Goal: Navigation & Orientation: Go to known website

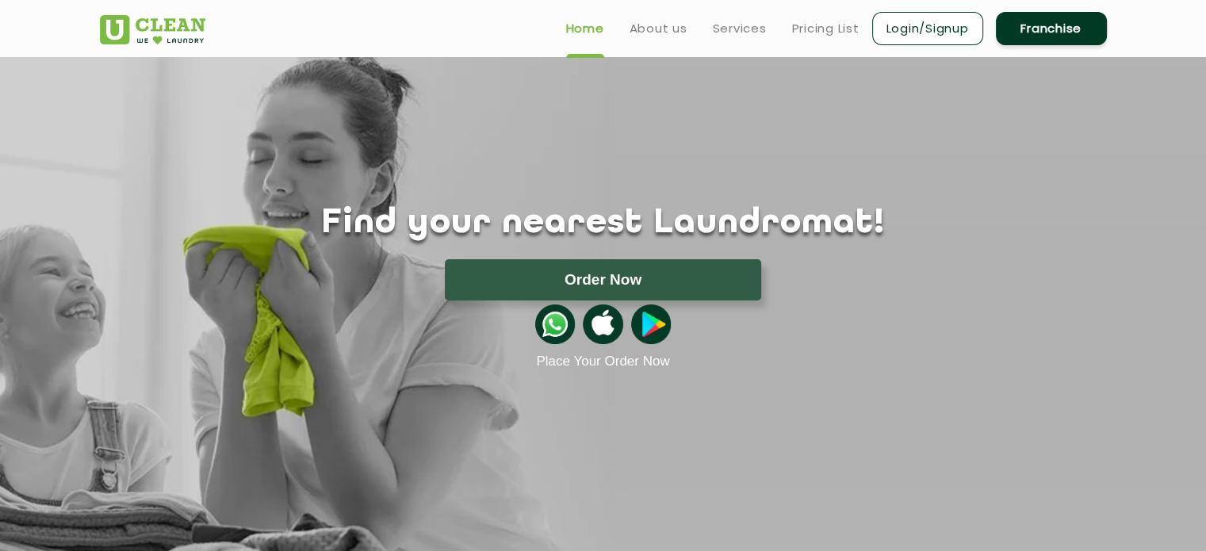
click at [606, 323] on img at bounding box center [603, 324] width 40 height 40
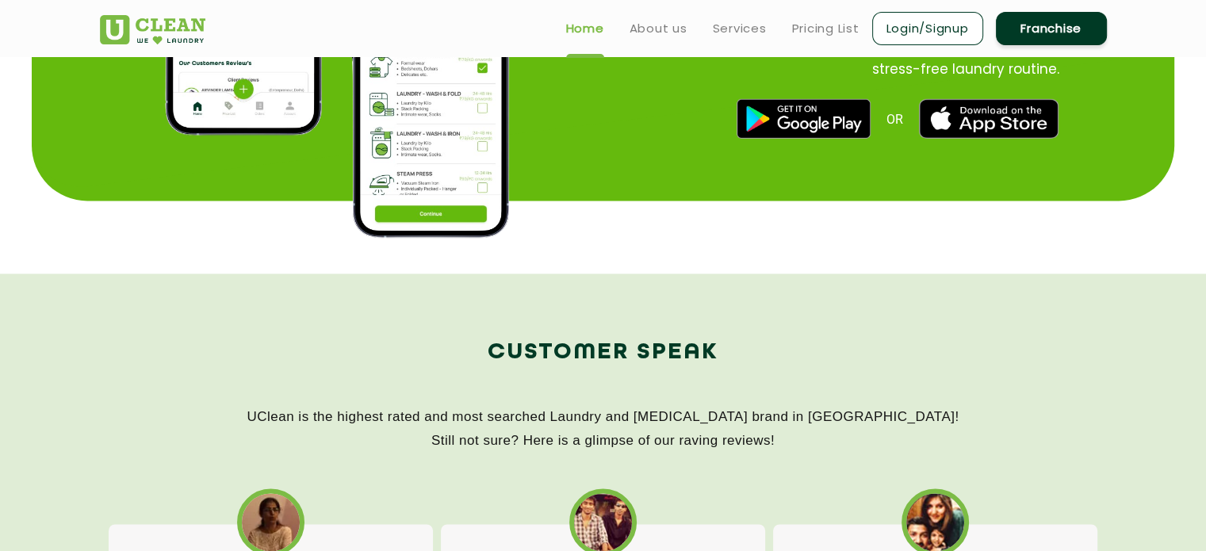
scroll to position [1982, 0]
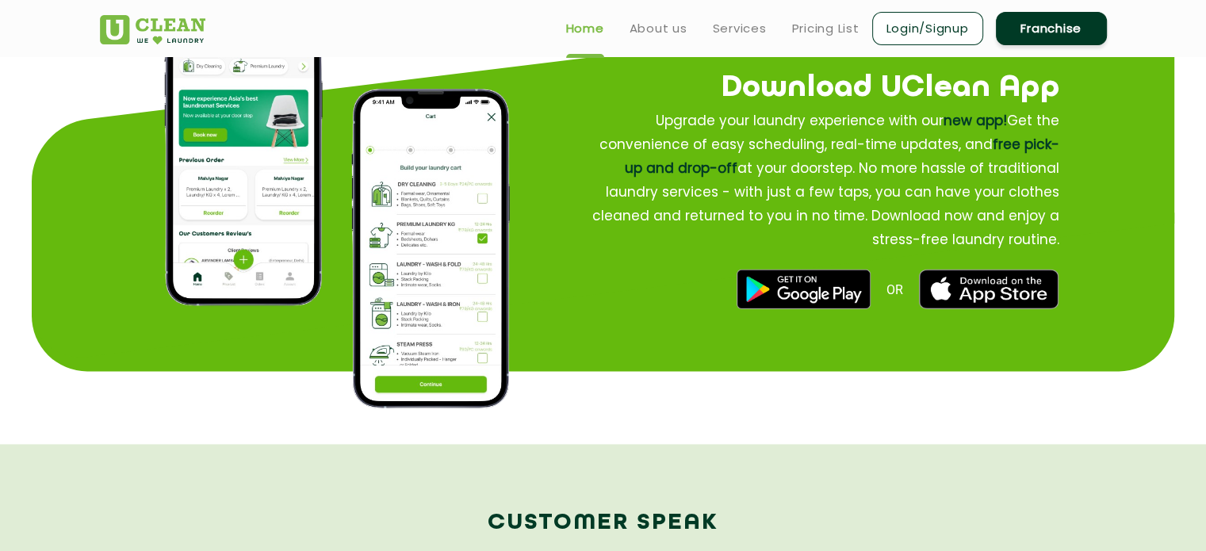
click at [755, 285] on img at bounding box center [803, 290] width 133 height 40
click at [942, 297] on img at bounding box center [989, 290] width 140 height 40
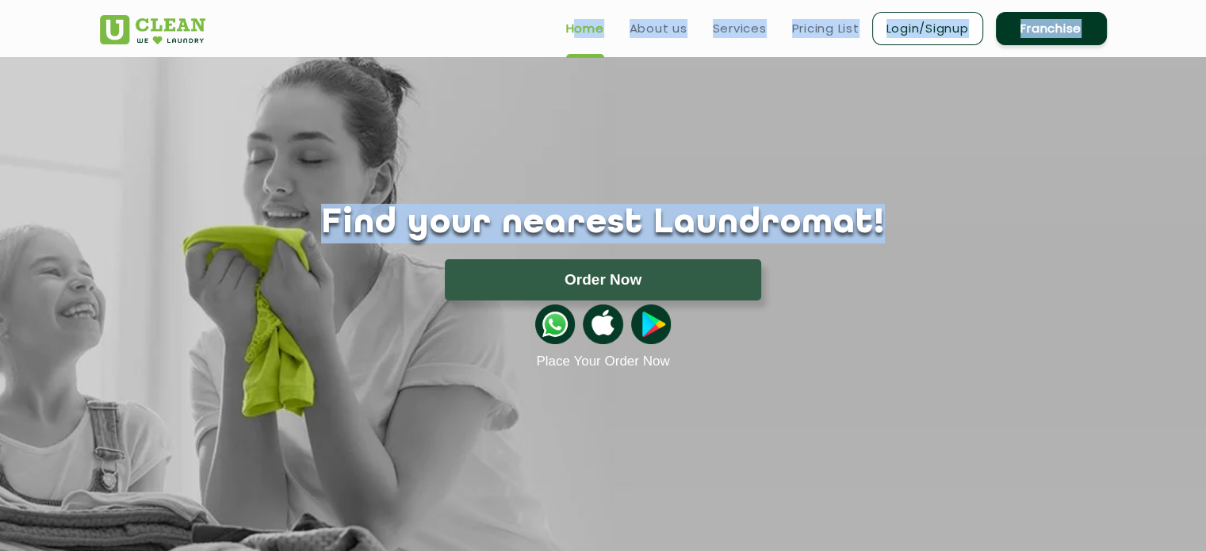
click at [1205, 55] on html "Home About us Services Pricing List Login/Signup Franchise Home About us Franch…" at bounding box center [603, 275] width 1206 height 551
